Goal: Task Accomplishment & Management: Use online tool/utility

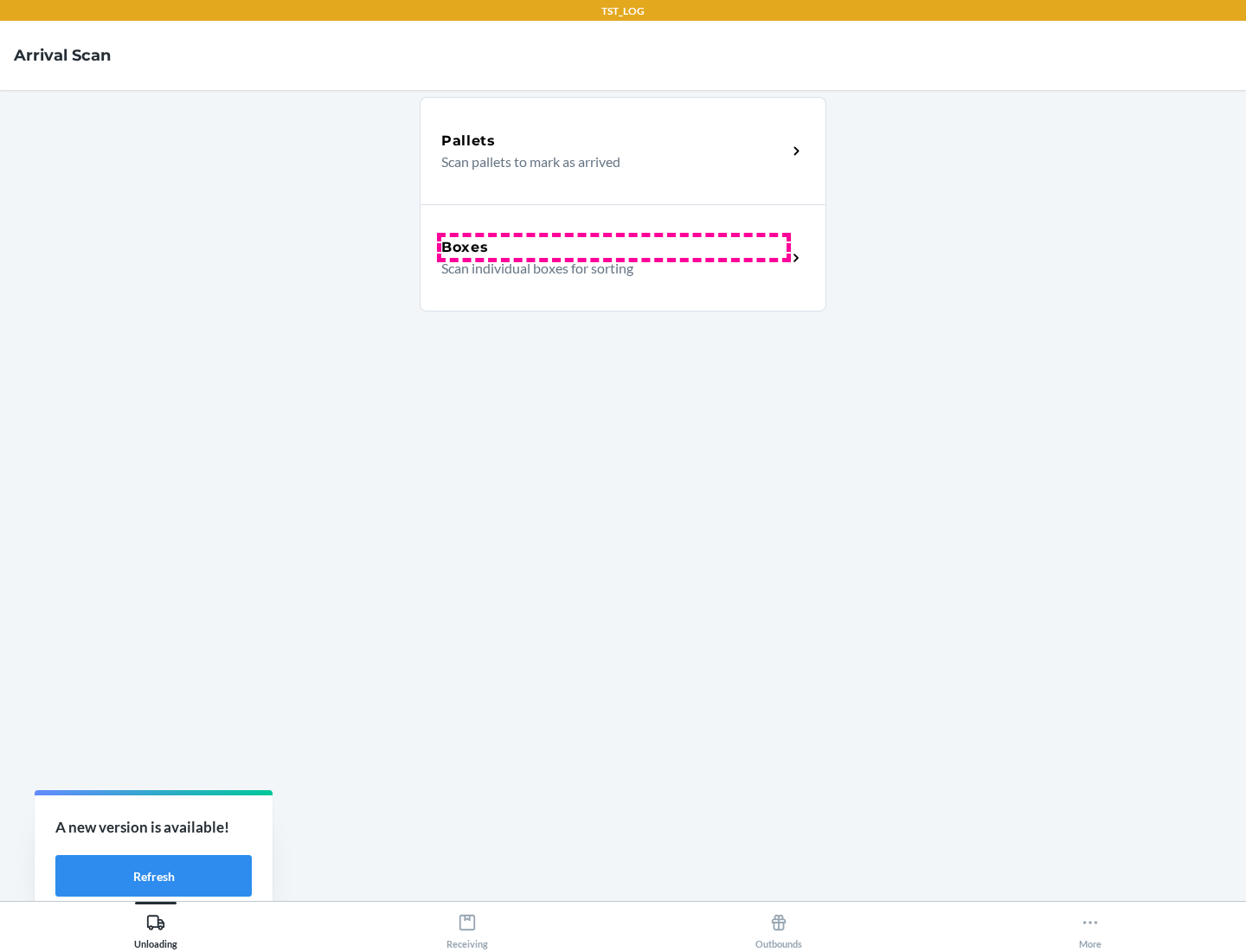
click at [614, 248] on div "Boxes" at bounding box center [615, 247] width 346 height 20
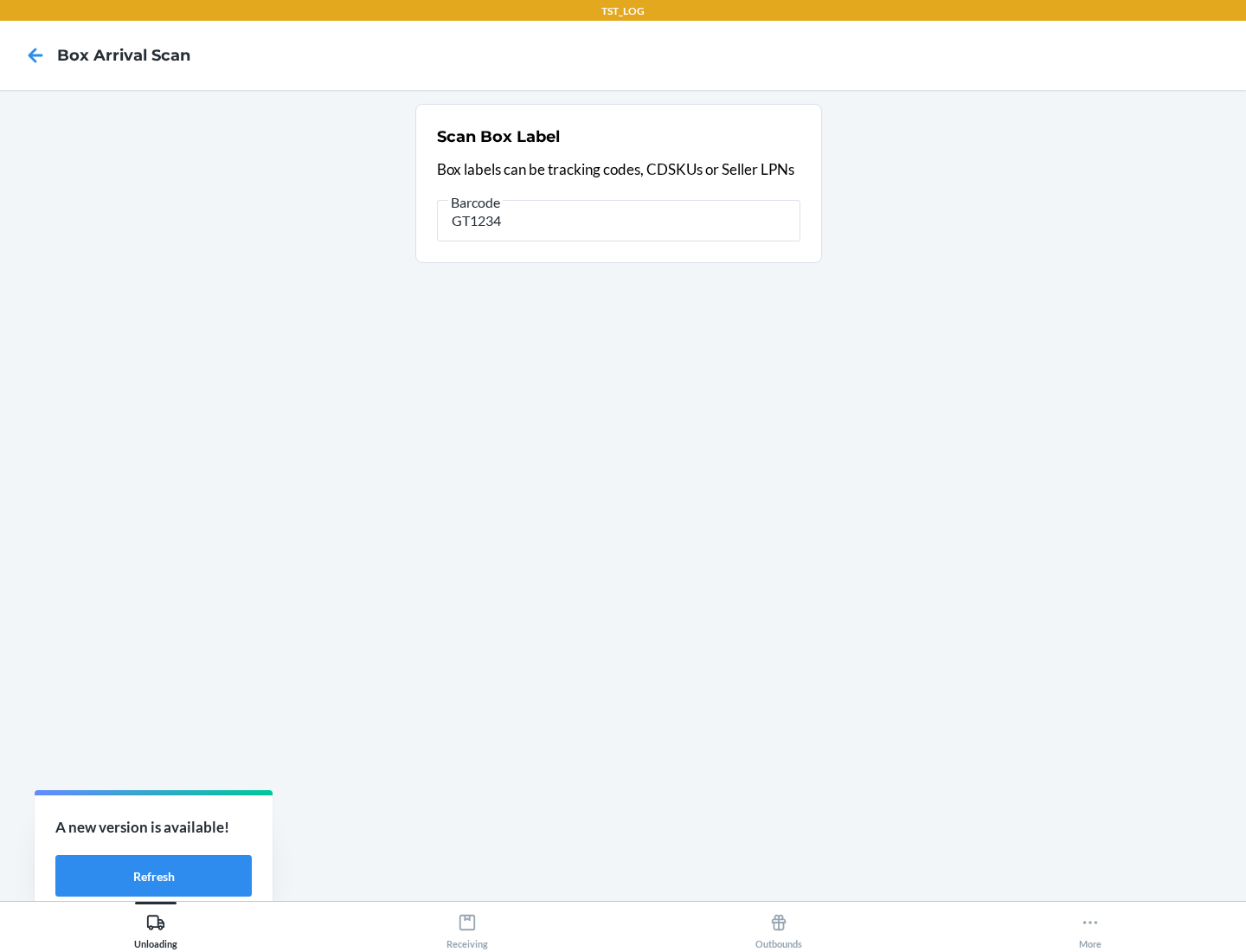
type input "GT1234"
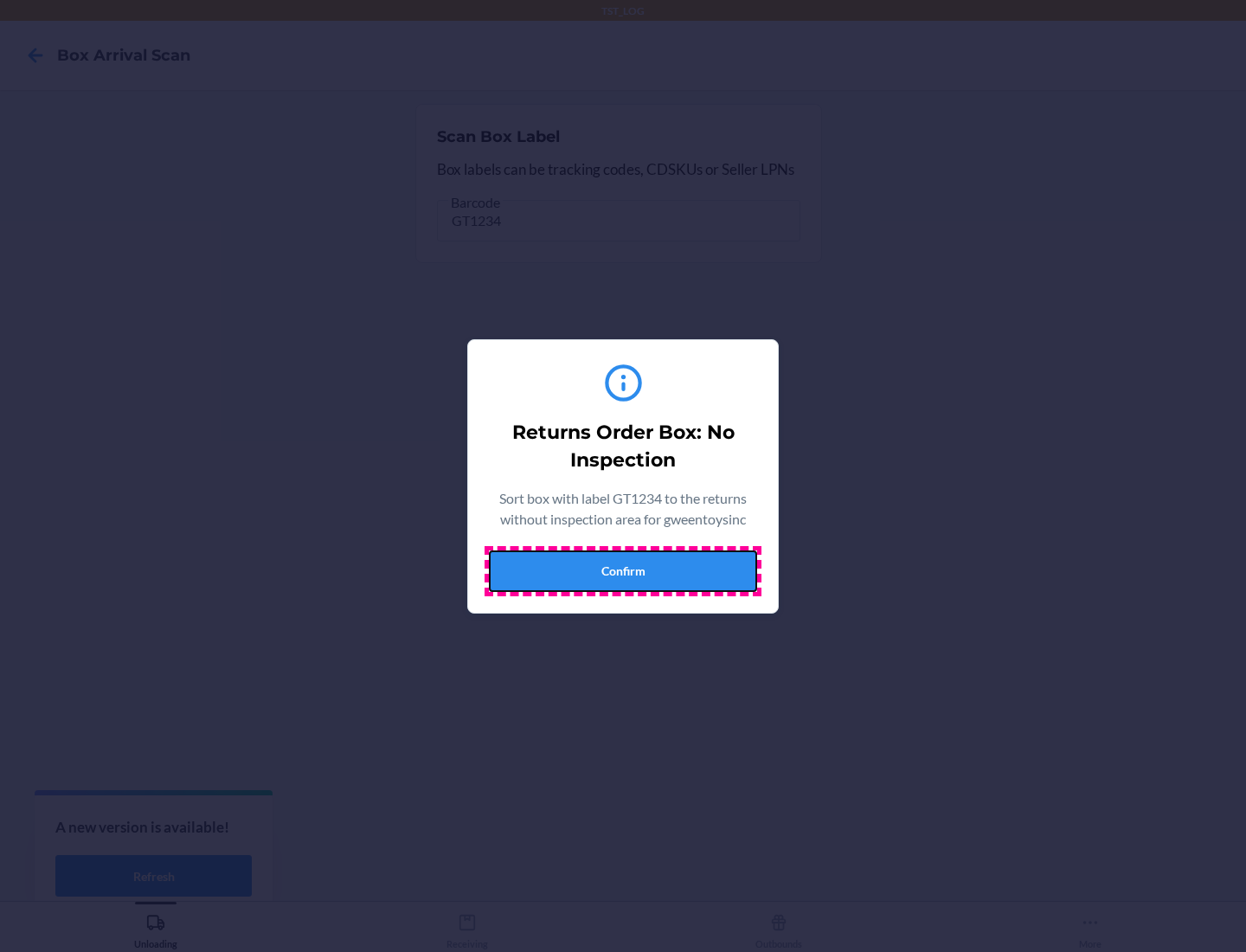
click at [623, 570] on button "Confirm" at bounding box center [623, 571] width 268 height 42
